Goal: Check status: Check status

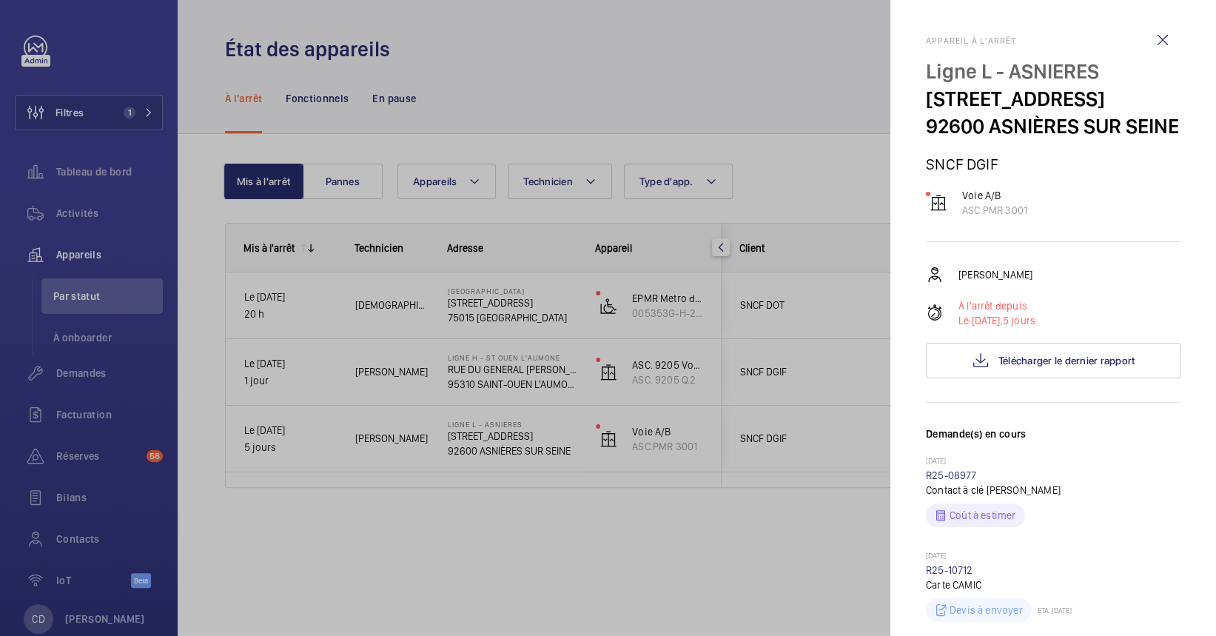
scroll to position [197, 0]
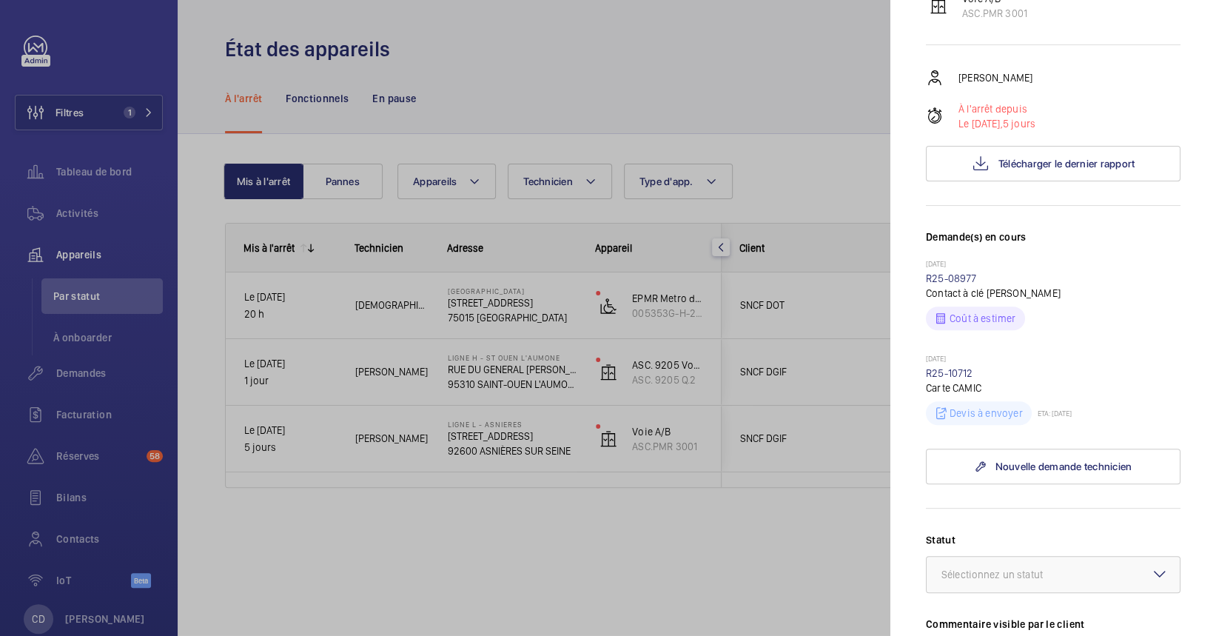
click at [843, 215] on div at bounding box center [608, 318] width 1216 height 636
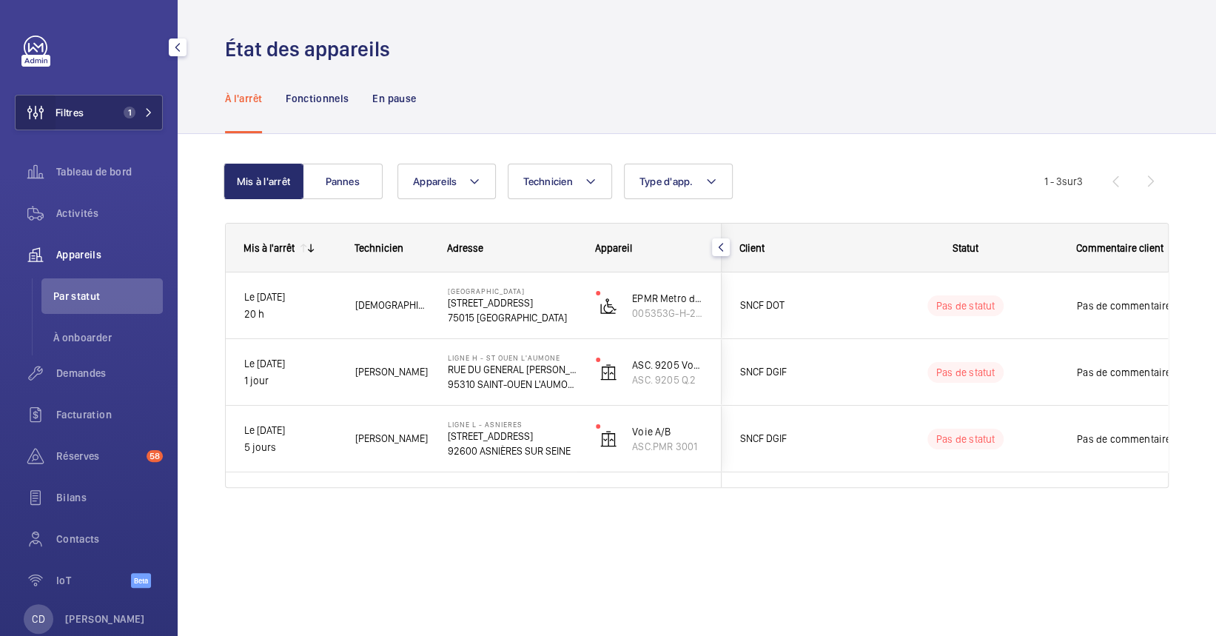
click at [36, 111] on wm-front-icon-button at bounding box center [36, 113] width 40 height 36
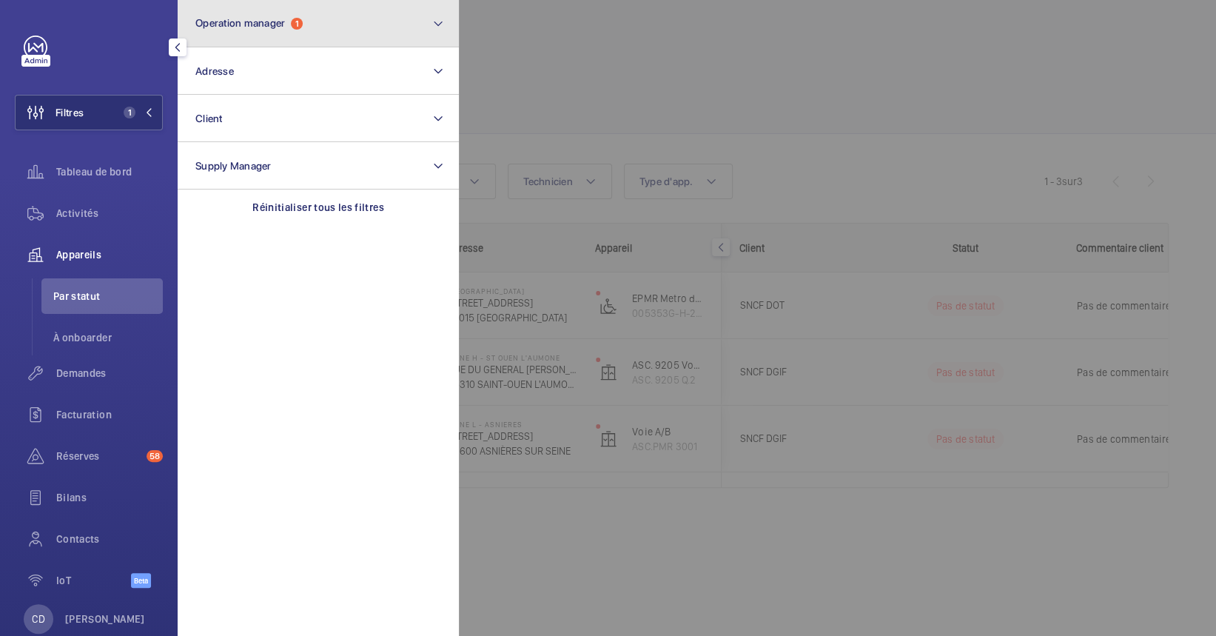
click at [223, 10] on button "Operation manager 1" at bounding box center [318, 23] width 281 height 47
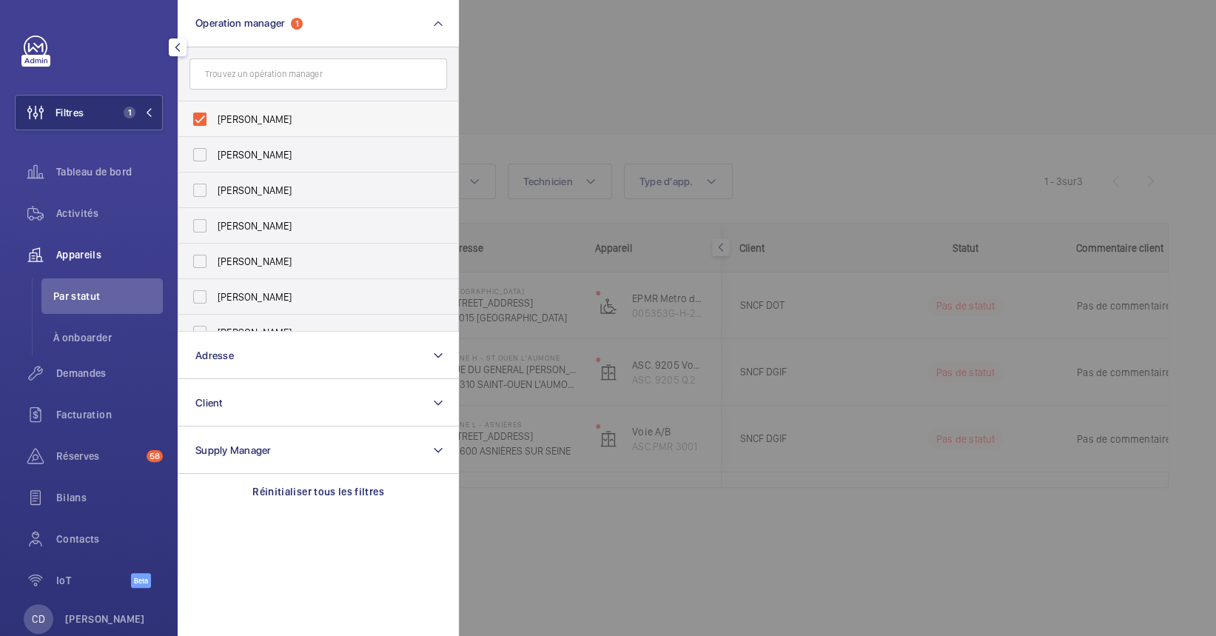
click at [211, 121] on label "[PERSON_NAME]" at bounding box center [307, 119] width 258 height 36
click at [211, 121] on input "[PERSON_NAME]" at bounding box center [200, 119] width 30 height 30
checkbox input "false"
click at [227, 258] on span "[PERSON_NAME]" at bounding box center [320, 261] width 204 height 15
click at [215, 258] on input "[PERSON_NAME]" at bounding box center [200, 262] width 30 height 30
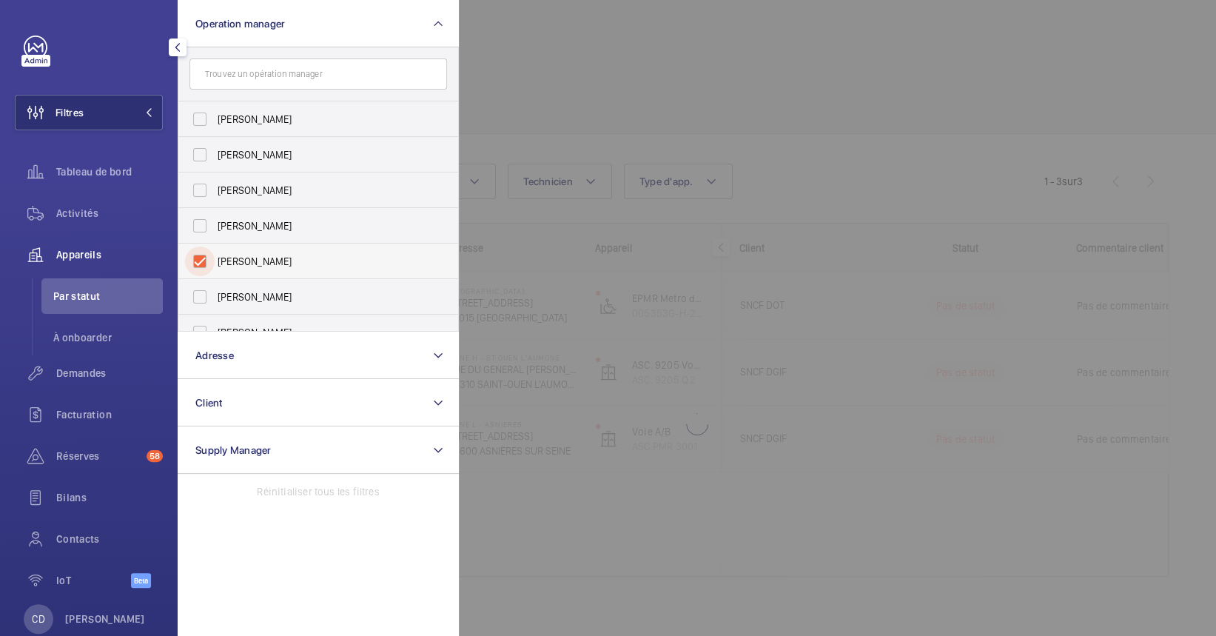
checkbox input "true"
click at [674, 114] on div at bounding box center [1067, 318] width 1216 height 636
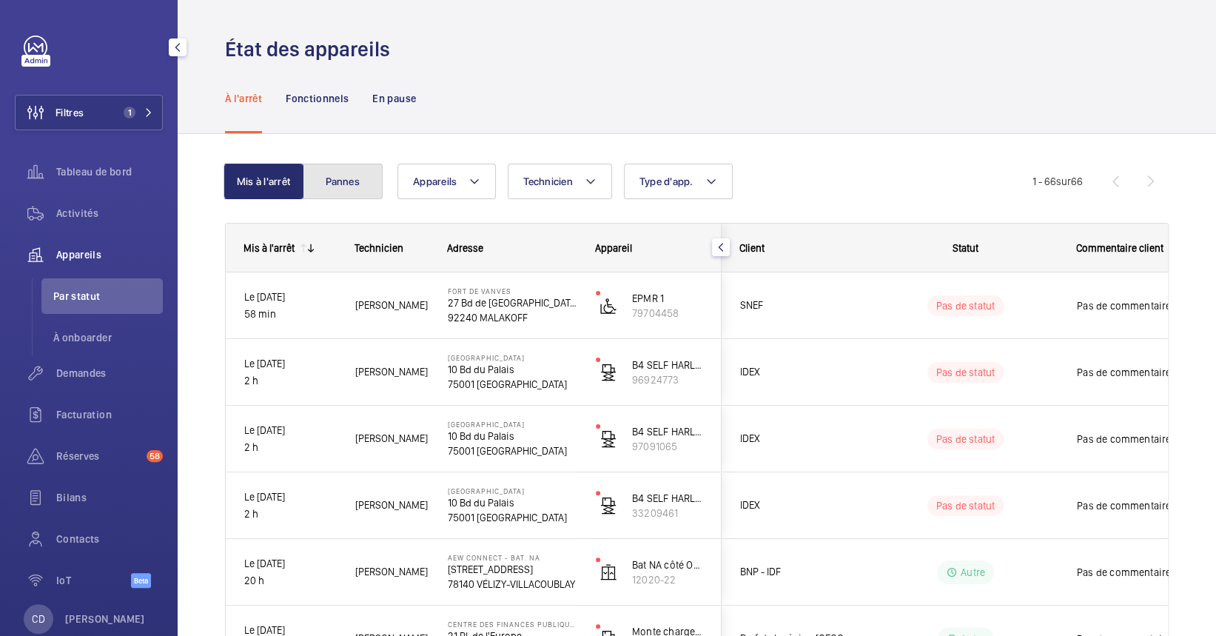
click at [366, 181] on button "Pannes" at bounding box center [343, 182] width 80 height 36
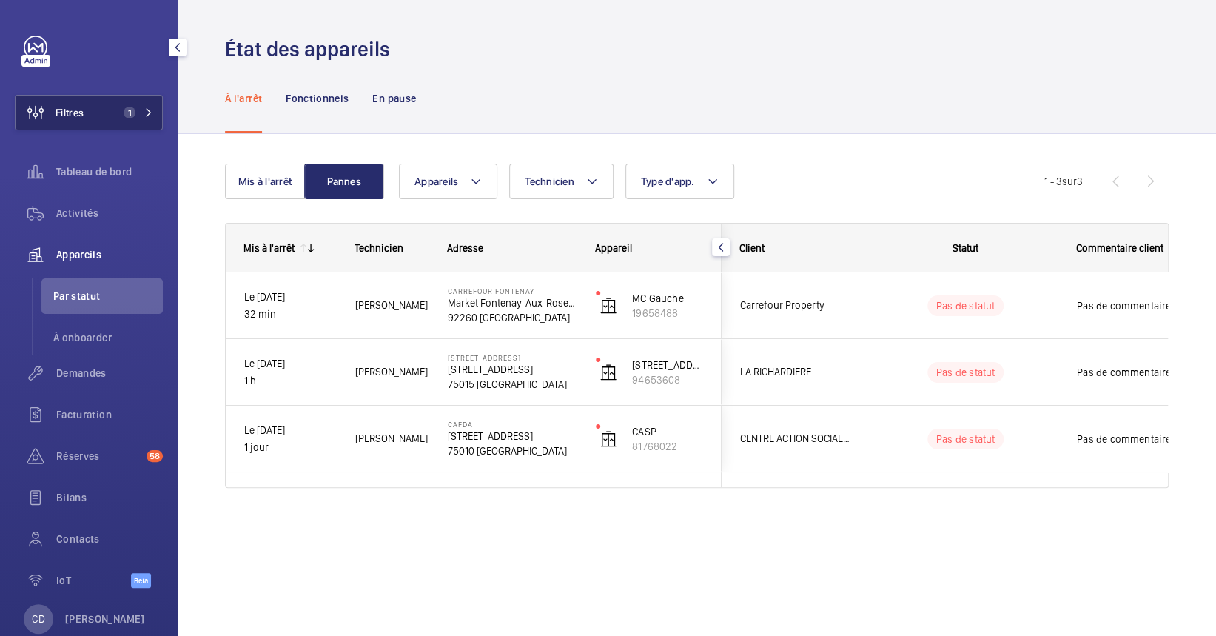
click at [145, 122] on button "Filtres 1" at bounding box center [89, 113] width 148 height 36
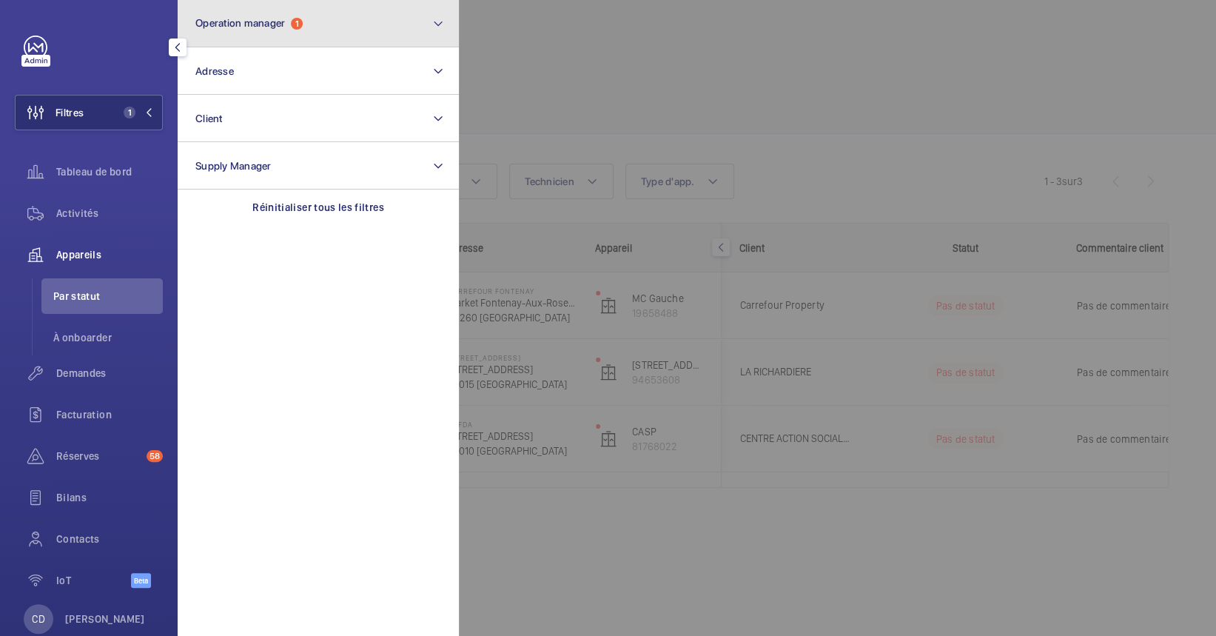
click at [318, 35] on button "Operation manager 1" at bounding box center [318, 23] width 281 height 47
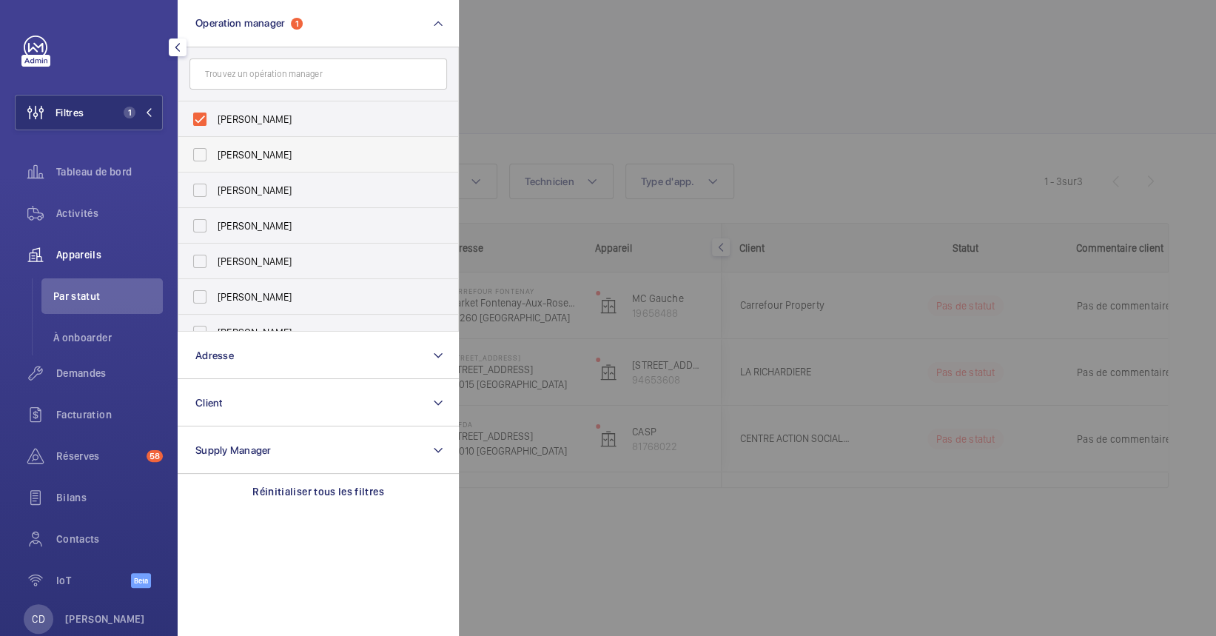
click at [284, 146] on label "[PERSON_NAME]" at bounding box center [307, 155] width 258 height 36
click at [215, 146] on input "[PERSON_NAME]" at bounding box center [200, 155] width 30 height 30
checkbox input "true"
click at [255, 193] on span "[PERSON_NAME]" at bounding box center [320, 190] width 204 height 15
click at [215, 193] on input "[PERSON_NAME]" at bounding box center [200, 190] width 30 height 30
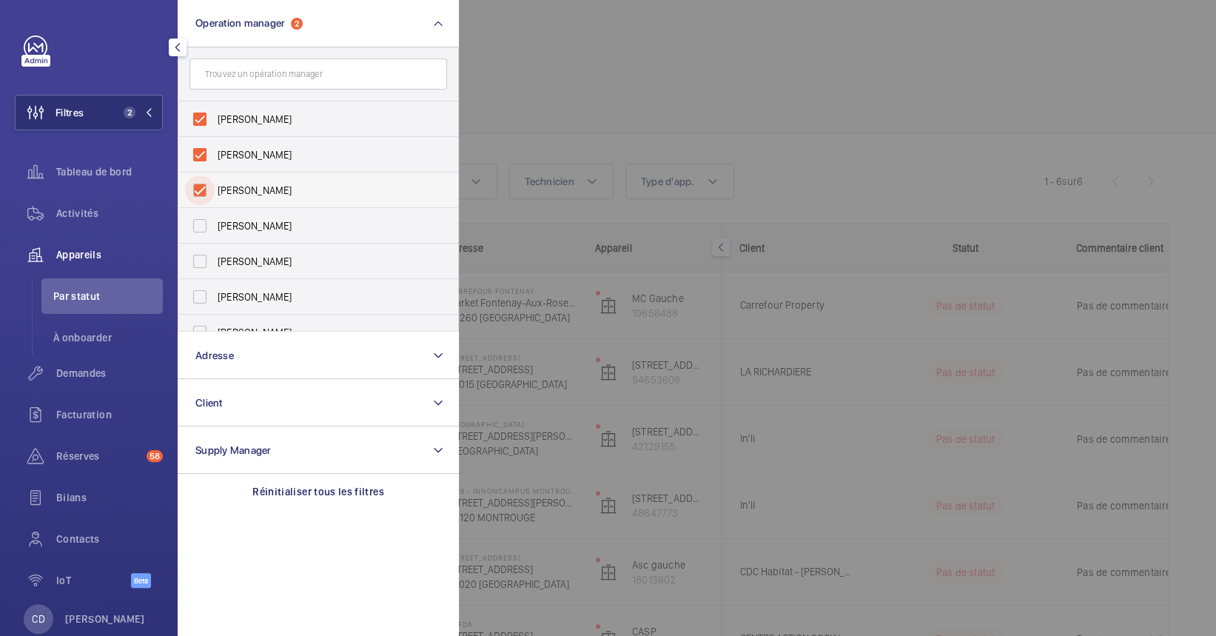
checkbox input "true"
click at [326, 213] on label "[PERSON_NAME]" at bounding box center [307, 226] width 258 height 36
click at [215, 213] on input "[PERSON_NAME]" at bounding box center [200, 226] width 30 height 30
checkbox input "true"
click at [699, 99] on div at bounding box center [1067, 318] width 1216 height 636
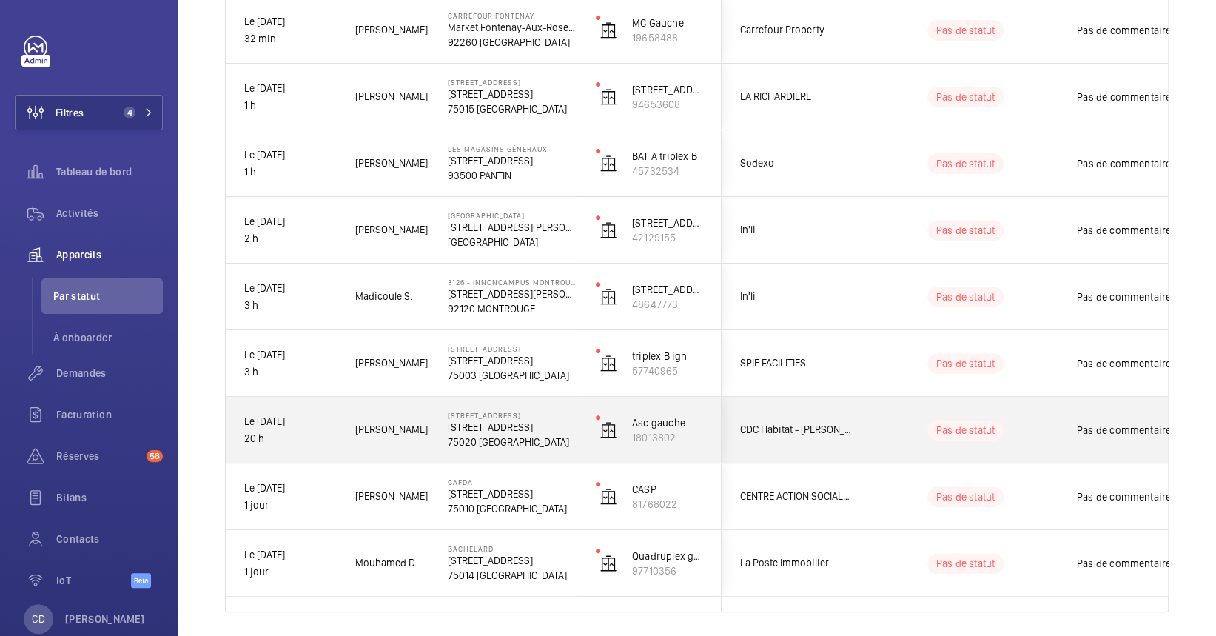
scroll to position [323, 0]
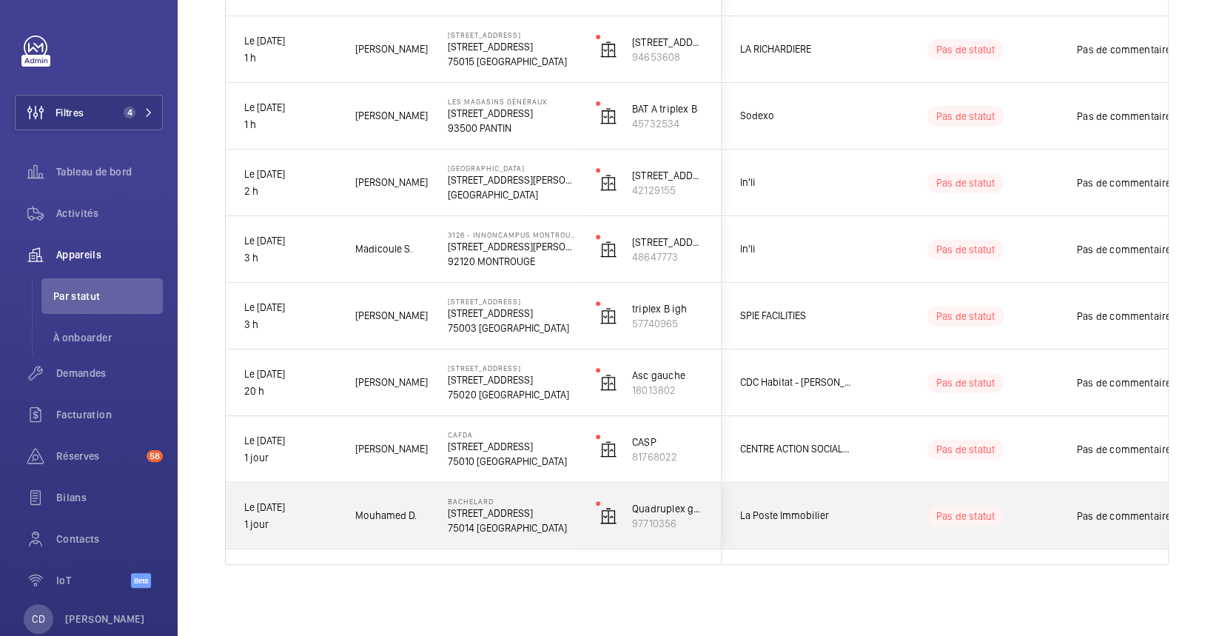
click at [359, 515] on span "Mouhamed D." at bounding box center [391, 515] width 73 height 17
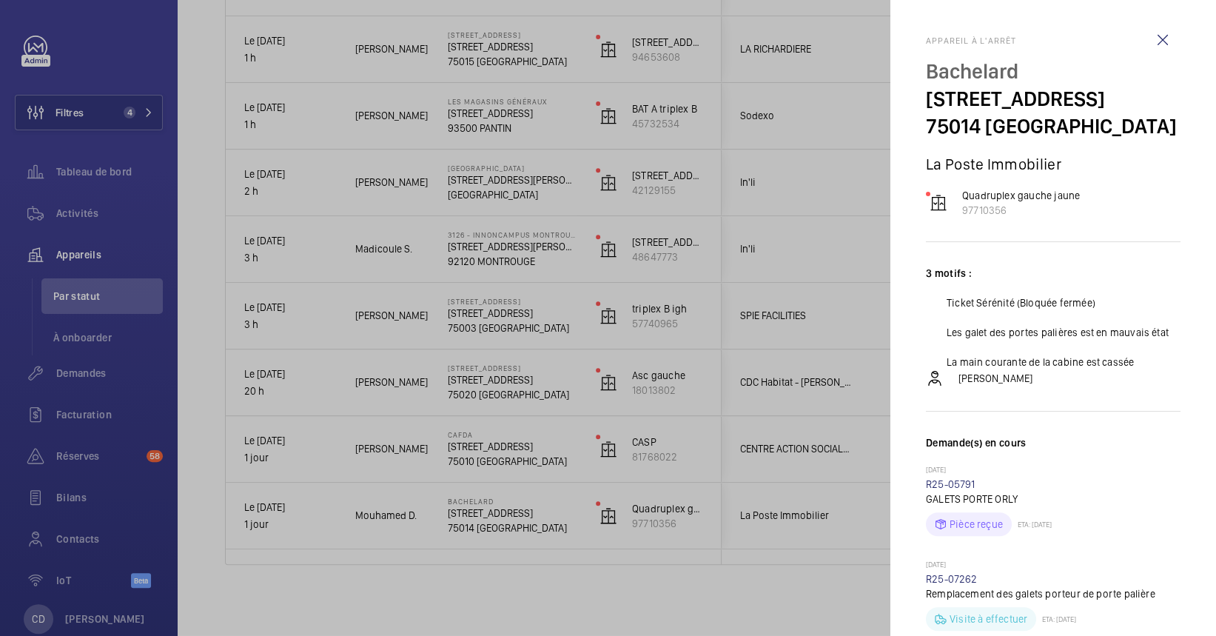
drag, startPoint x: 359, startPoint y: 515, endPoint x: 819, endPoint y: 438, distance: 466.3
click at [819, 438] on div at bounding box center [608, 318] width 1216 height 636
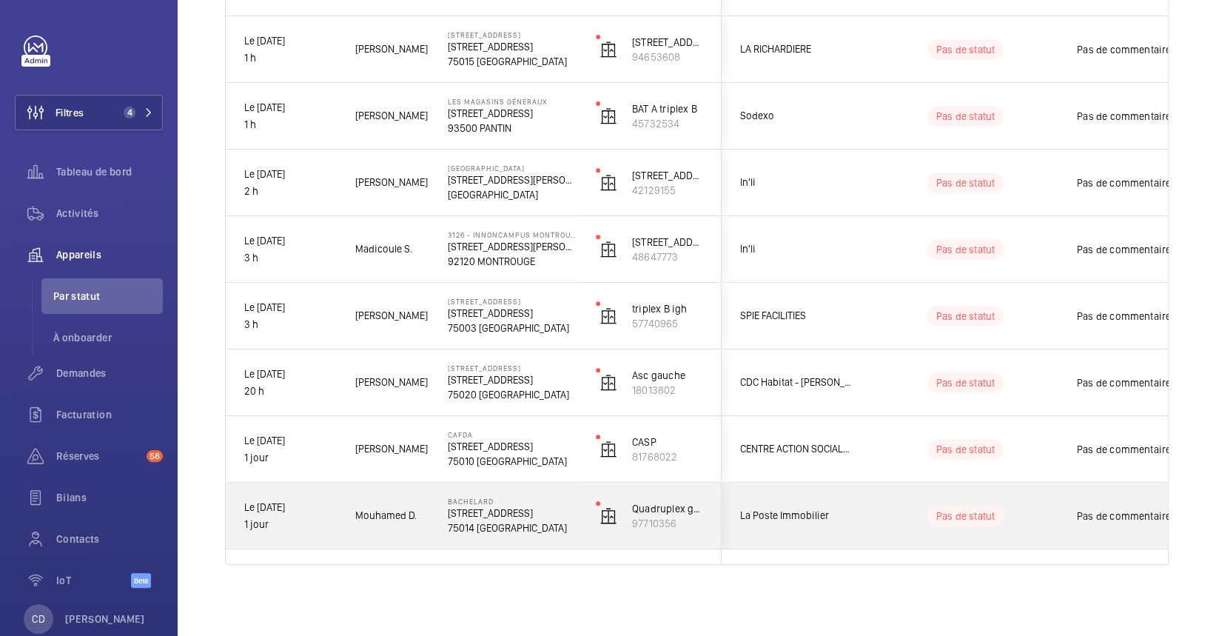
click at [512, 532] on p "75014 [GEOGRAPHIC_DATA]" at bounding box center [512, 527] width 129 height 15
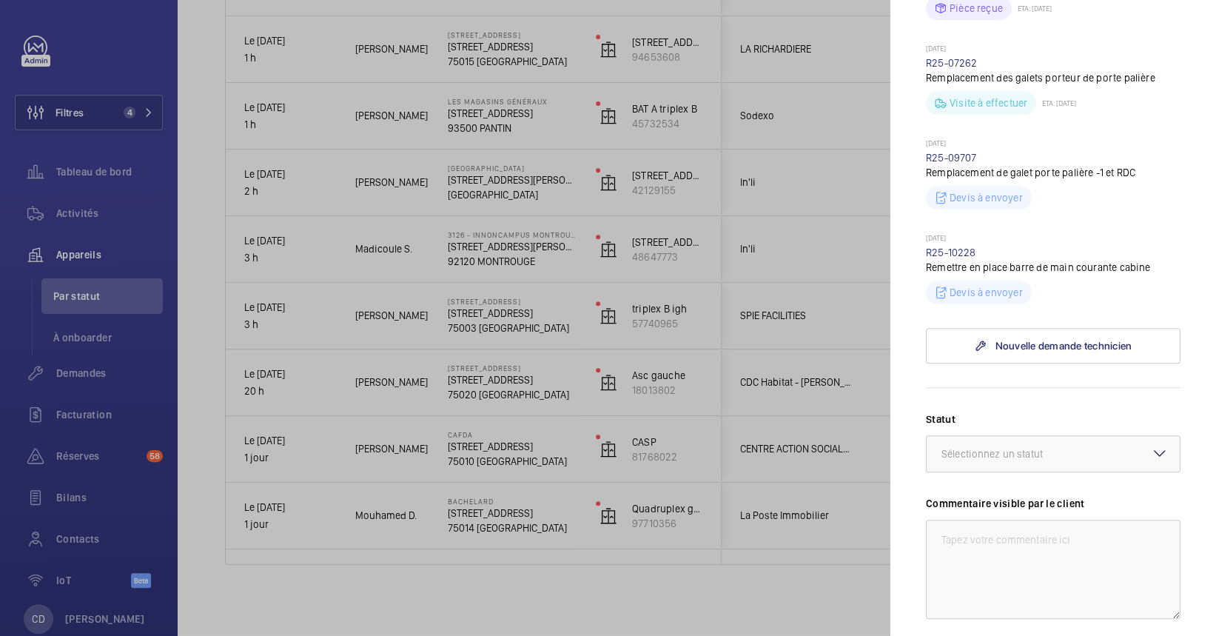
scroll to position [562, 0]
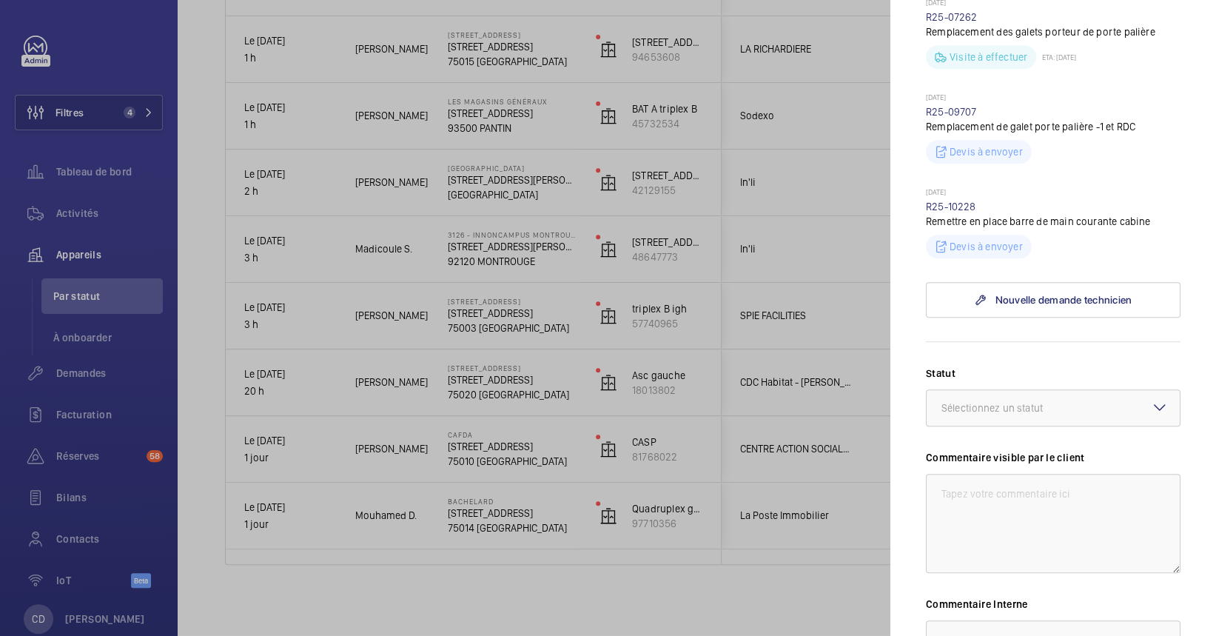
click at [459, 542] on div at bounding box center [608, 318] width 1216 height 636
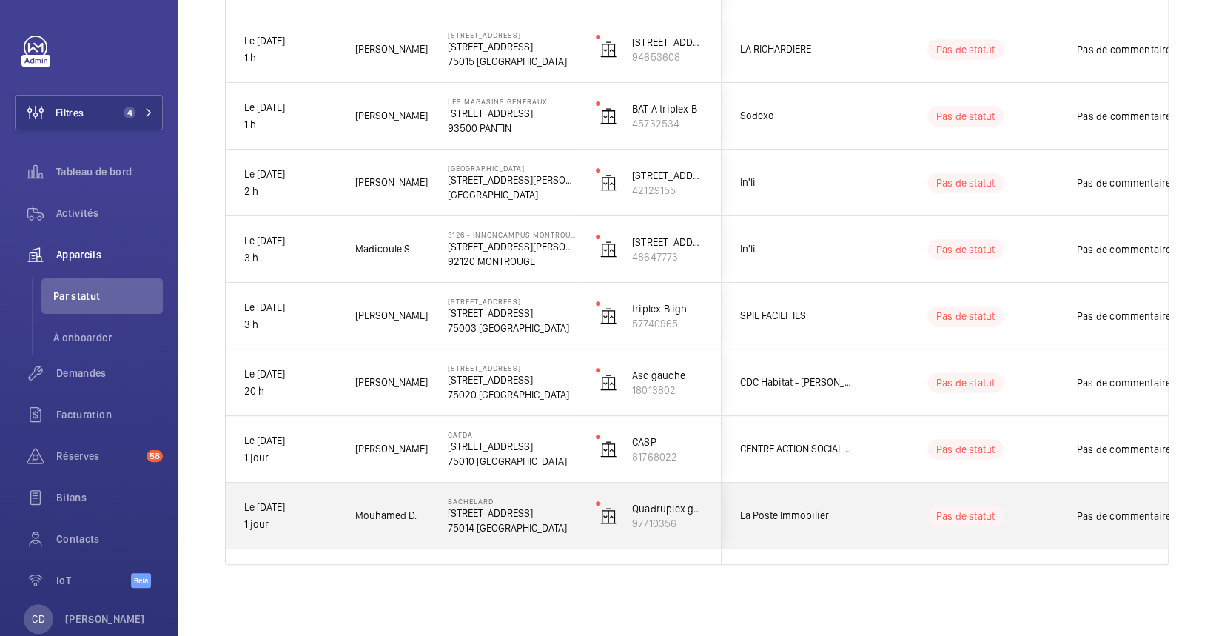
click at [505, 515] on p "[STREET_ADDRESS]" at bounding box center [512, 513] width 129 height 15
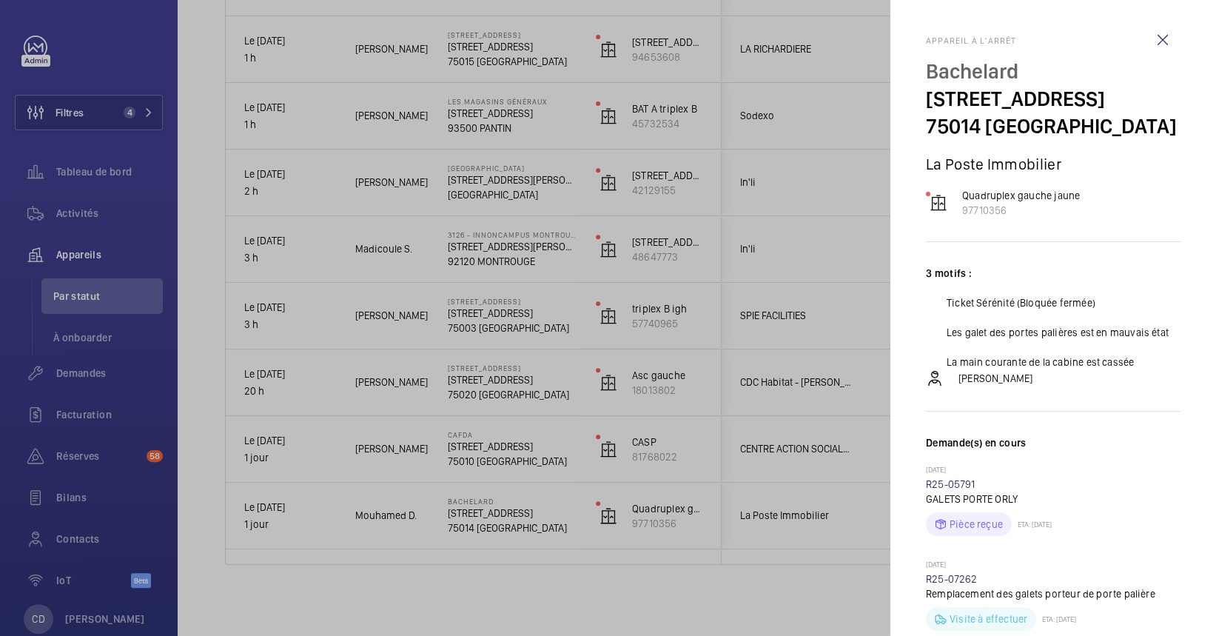
click at [540, 452] on div at bounding box center [608, 318] width 1216 height 636
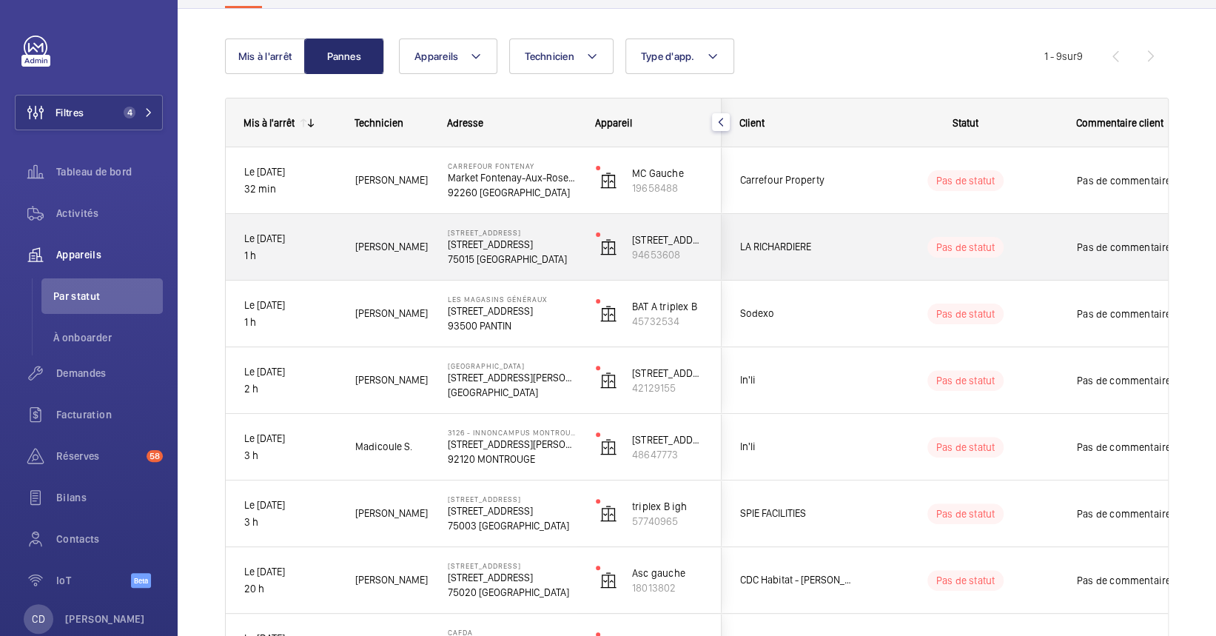
scroll to position [323, 0]
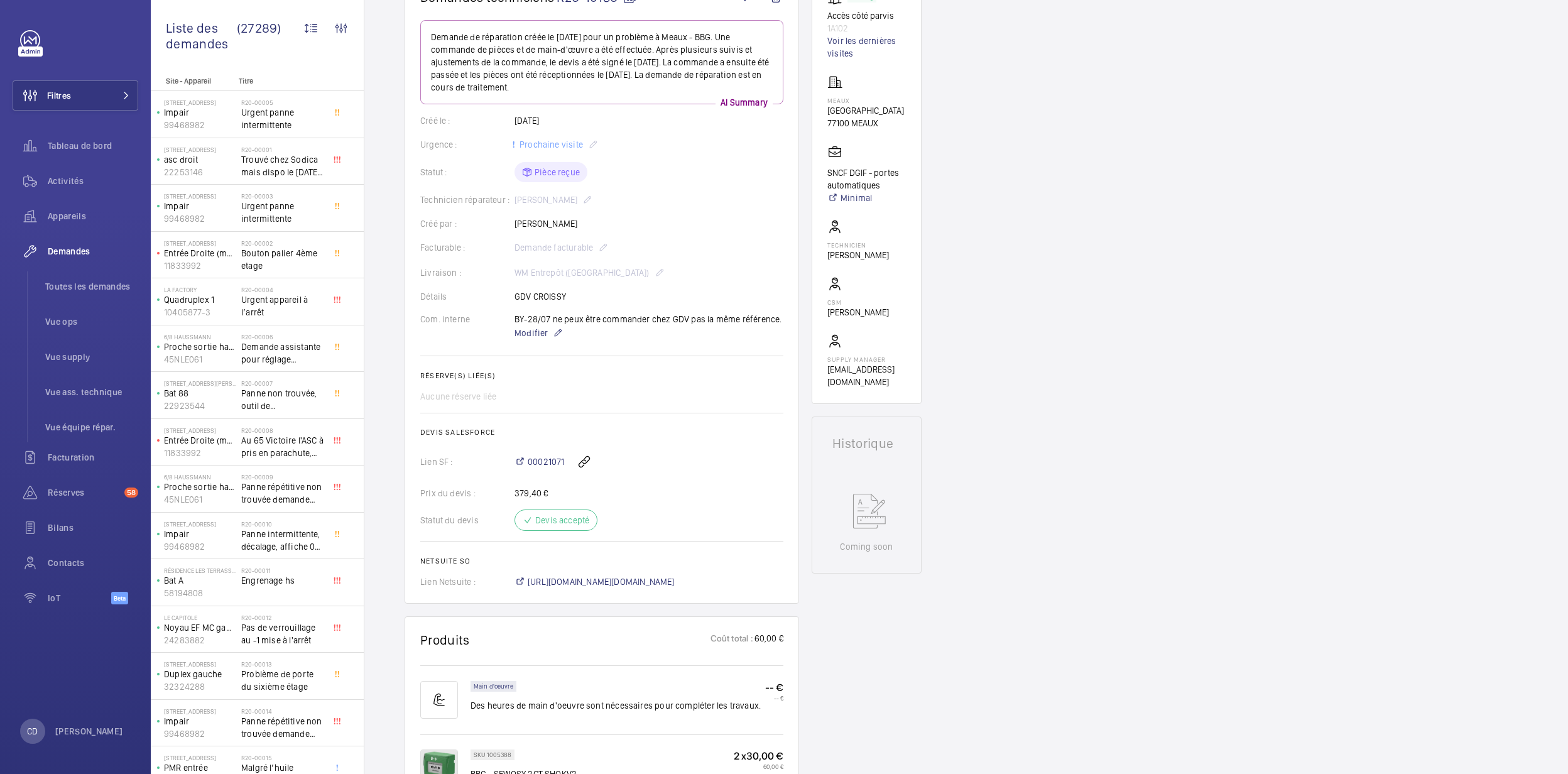
scroll to position [194, 0]
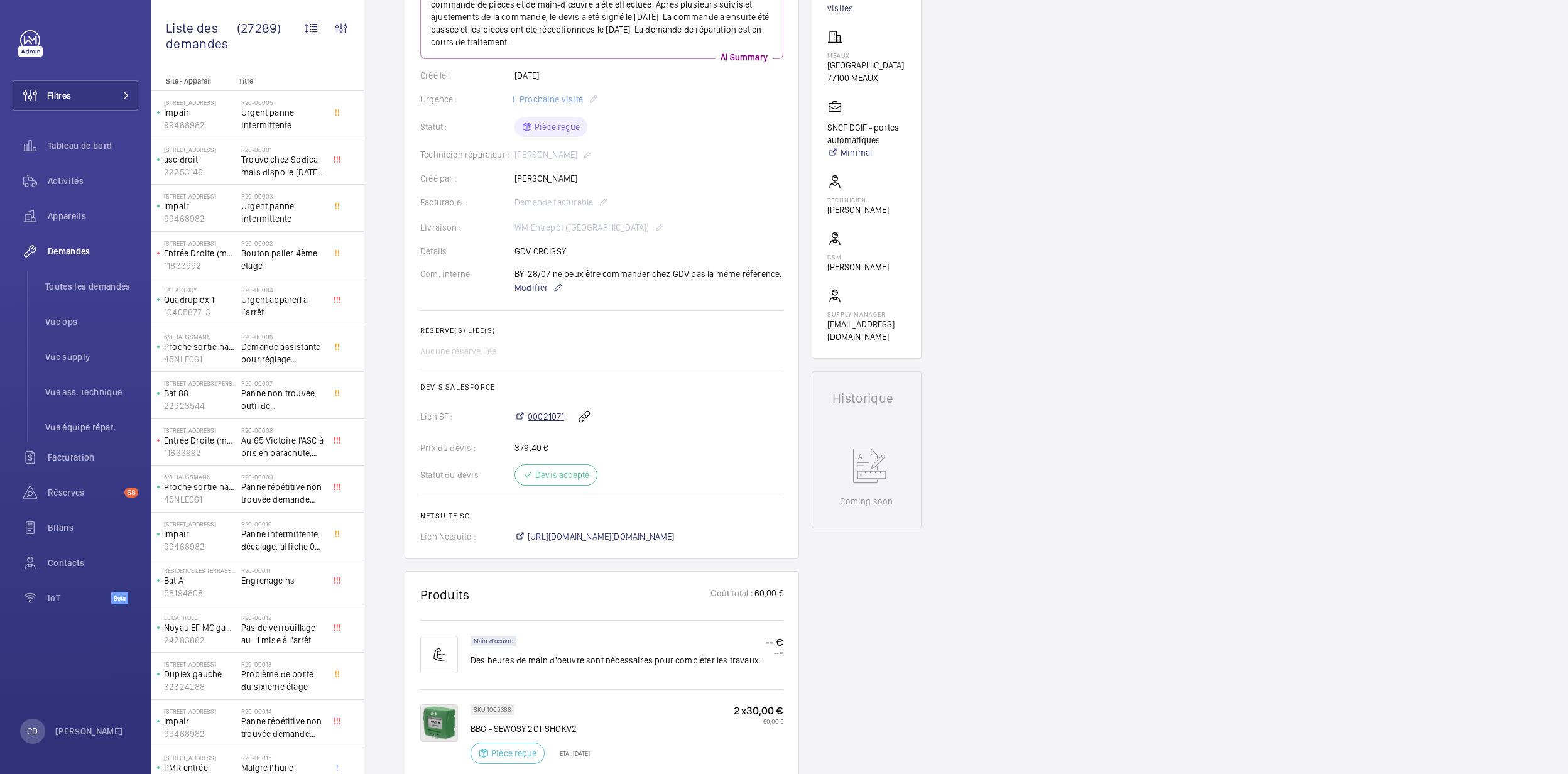
click at [539, 418] on span "00021071" at bounding box center [546, 416] width 36 height 13
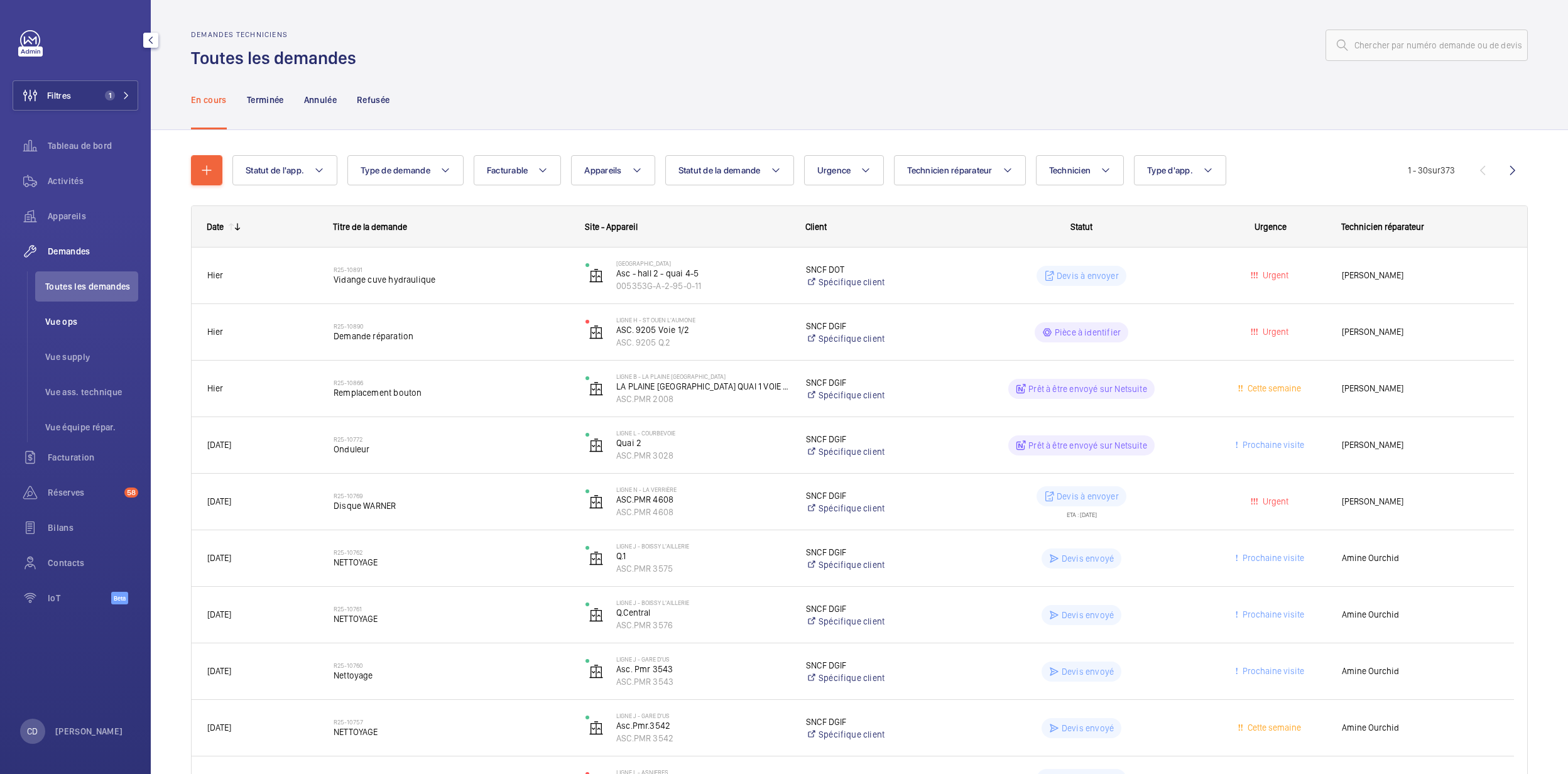
scroll to position [83, 0]
